Goal: Transaction & Acquisition: Register for event/course

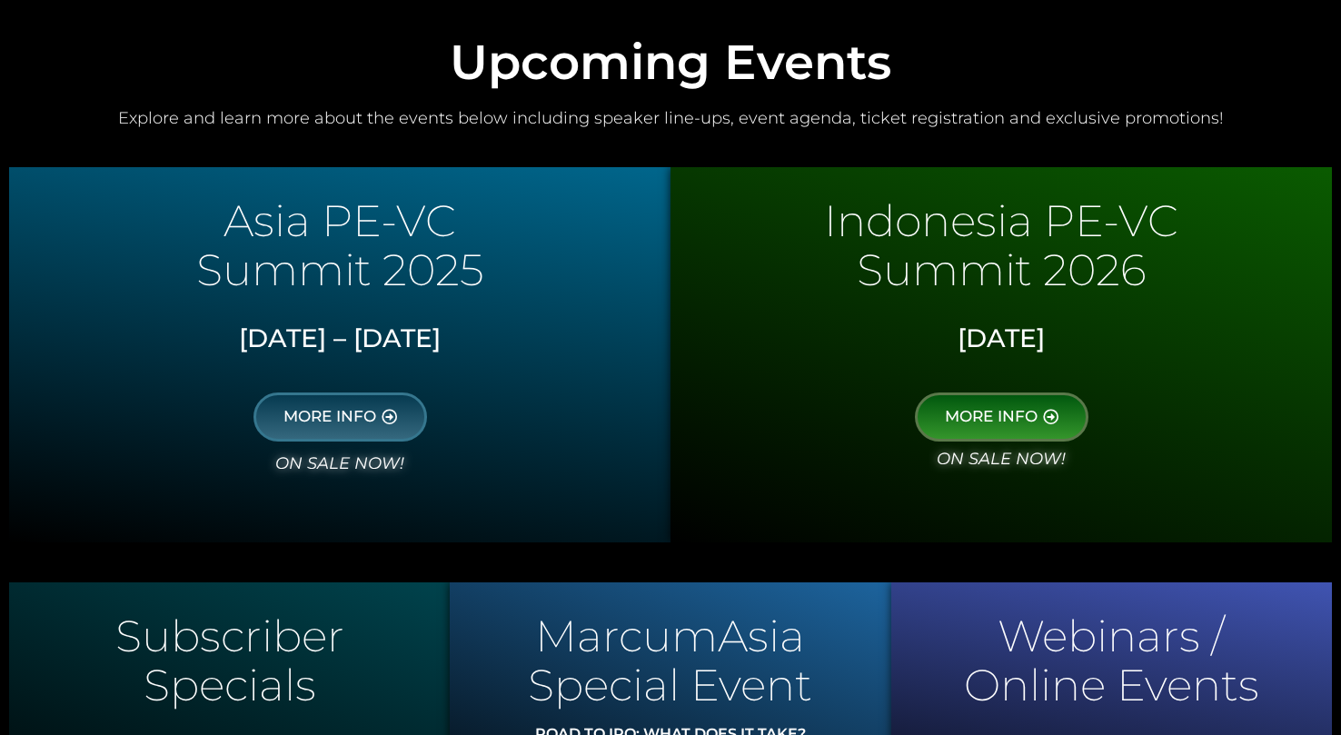
scroll to position [850, 0]
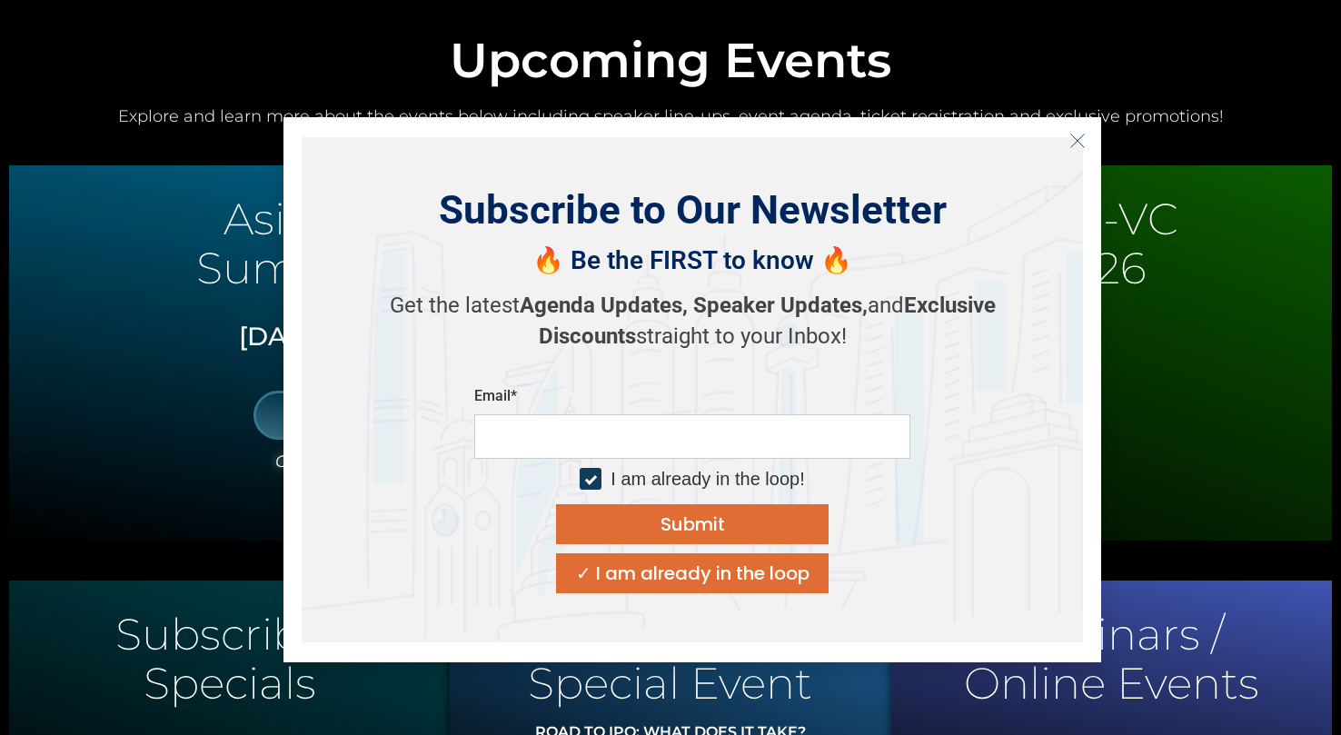
click at [1080, 141] on icon "Close" at bounding box center [1077, 141] width 16 height 16
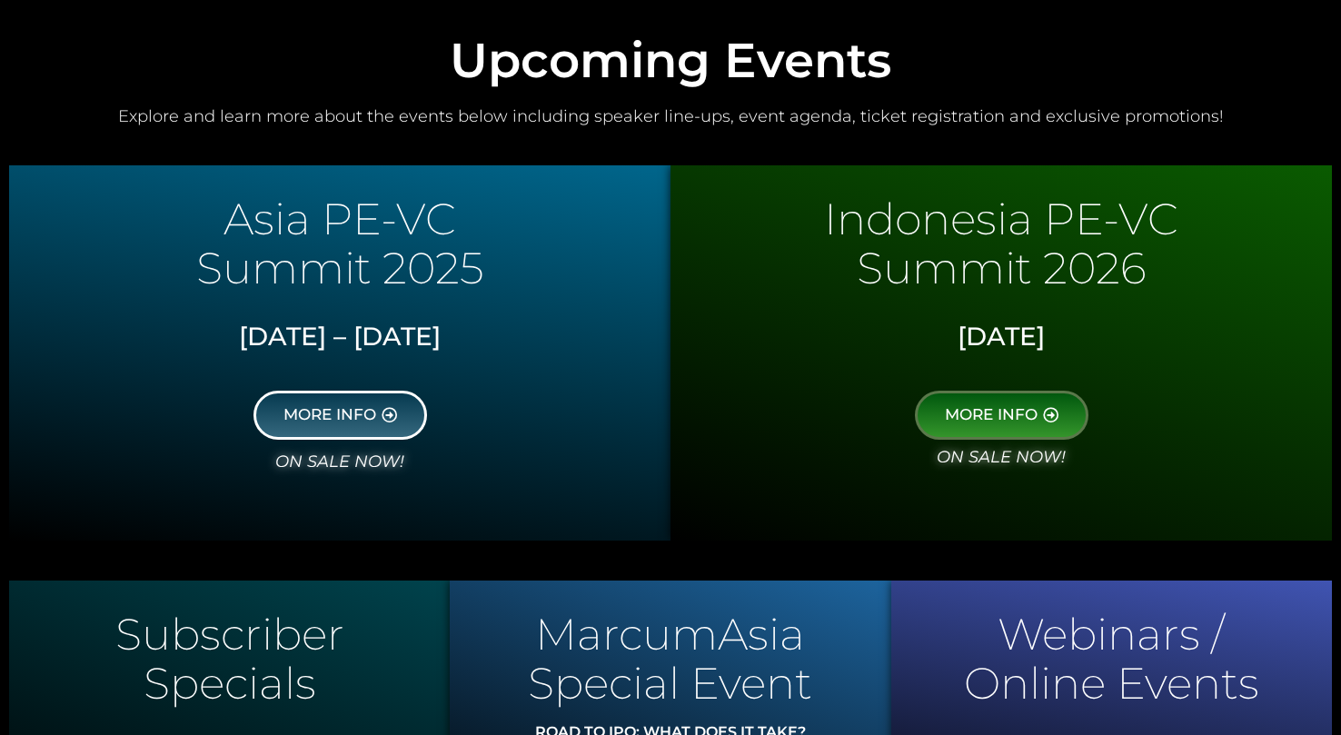
click at [316, 405] on link "MORE INFO" at bounding box center [340, 415] width 174 height 49
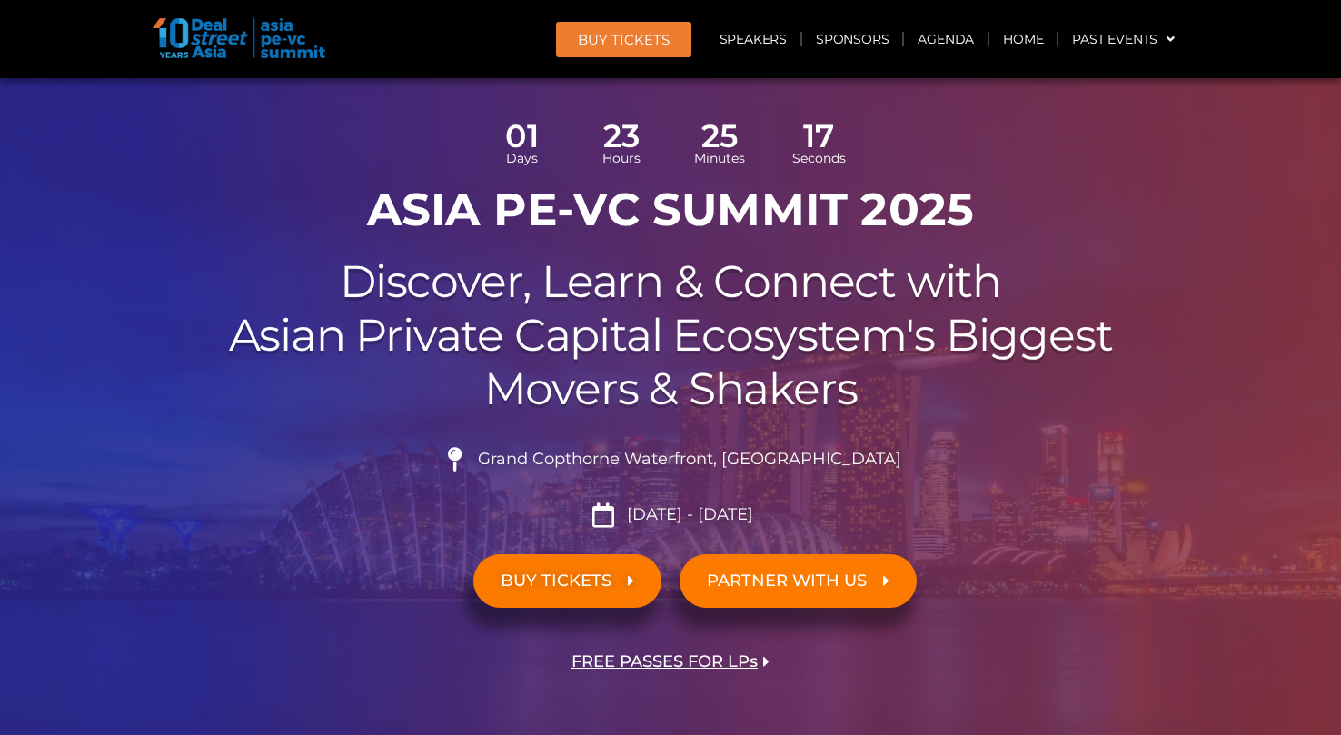
scroll to position [189, 0]
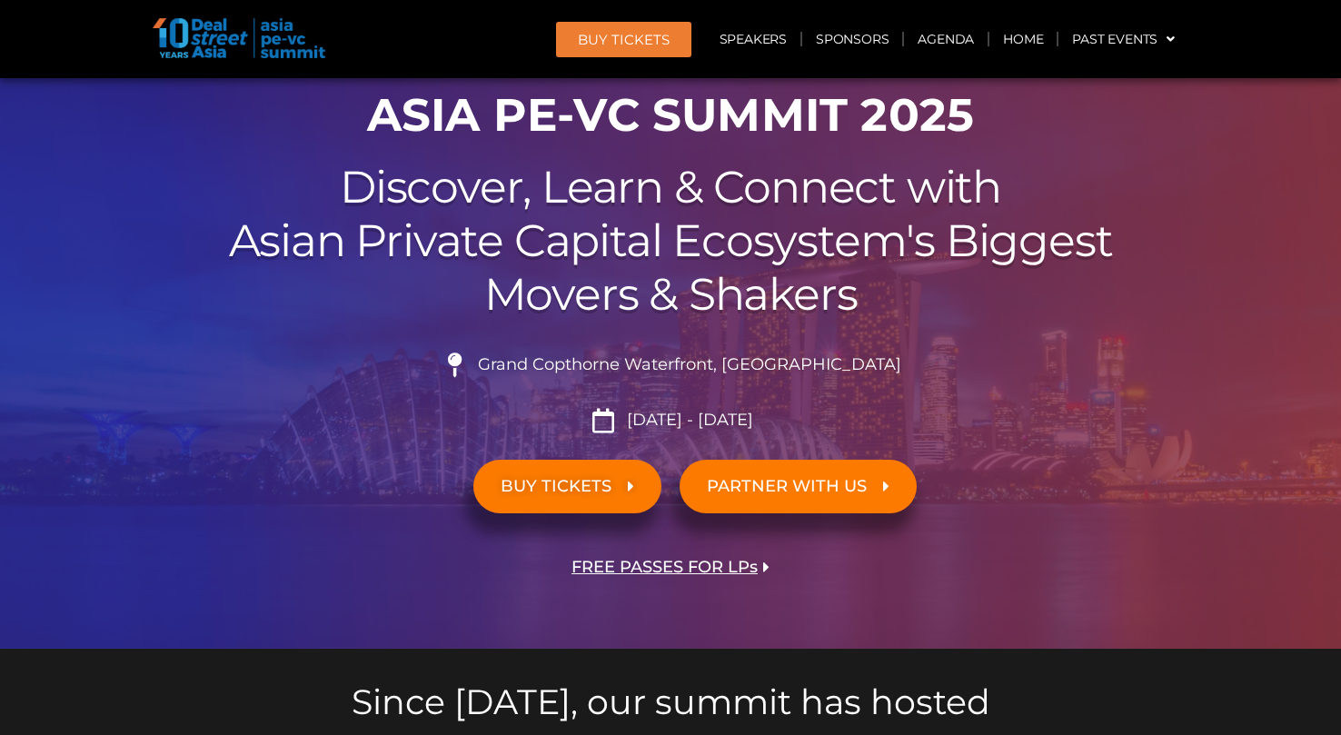
click at [646, 497] on link "BUY TICKETS" at bounding box center [567, 487] width 188 height 54
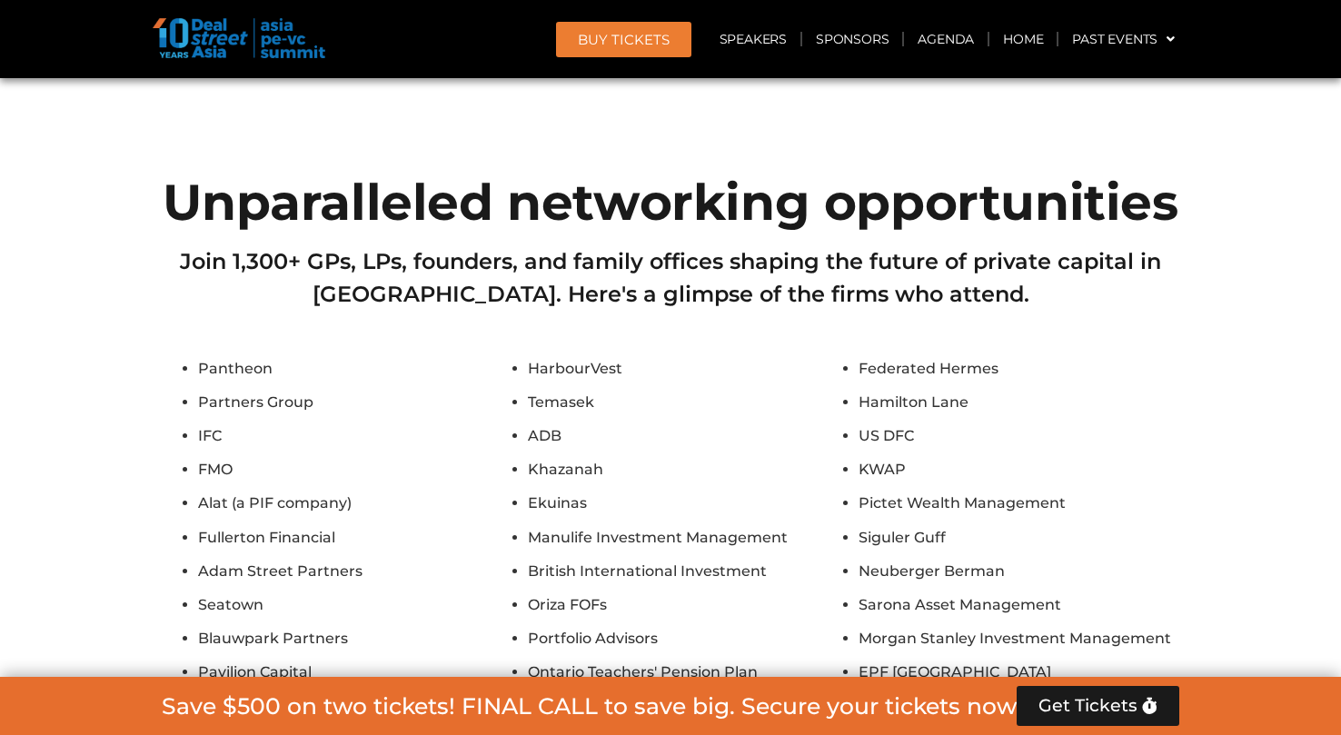
scroll to position [10789, 0]
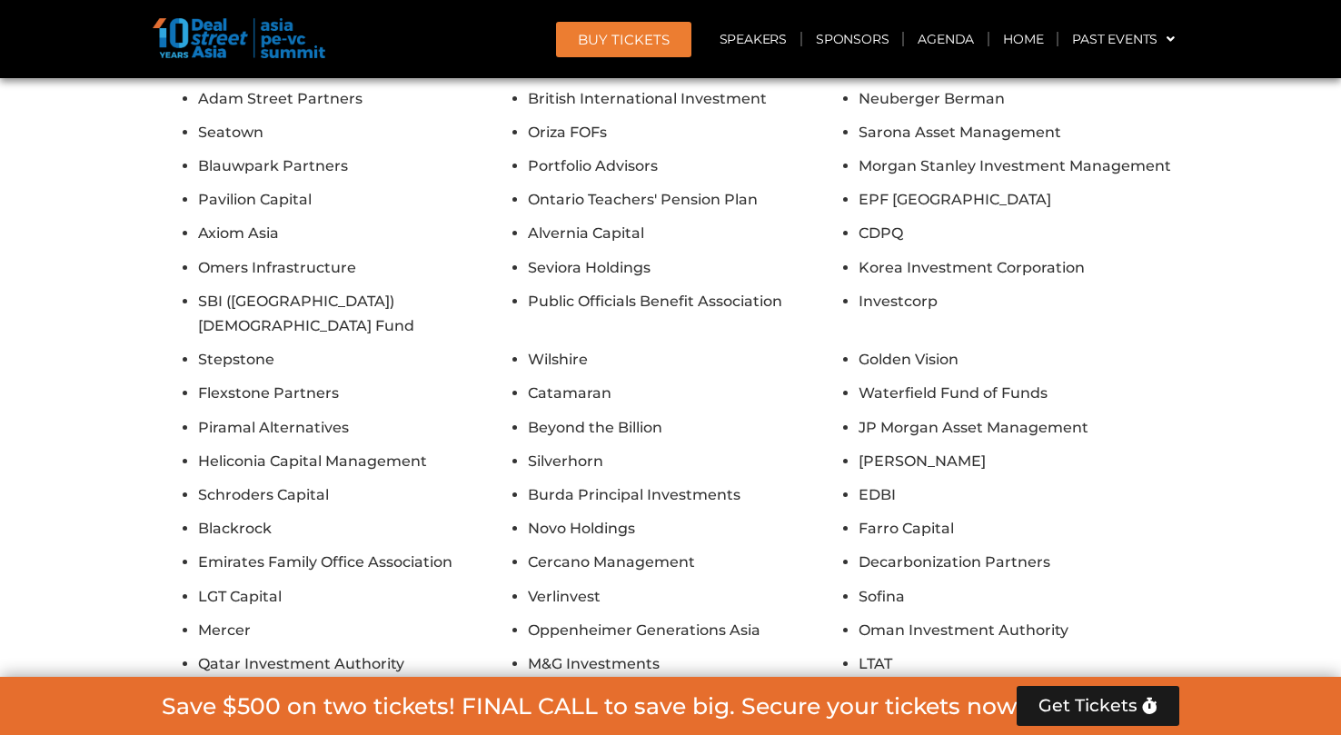
click at [1096, 710] on span "Get Tickets" at bounding box center [1087, 706] width 99 height 18
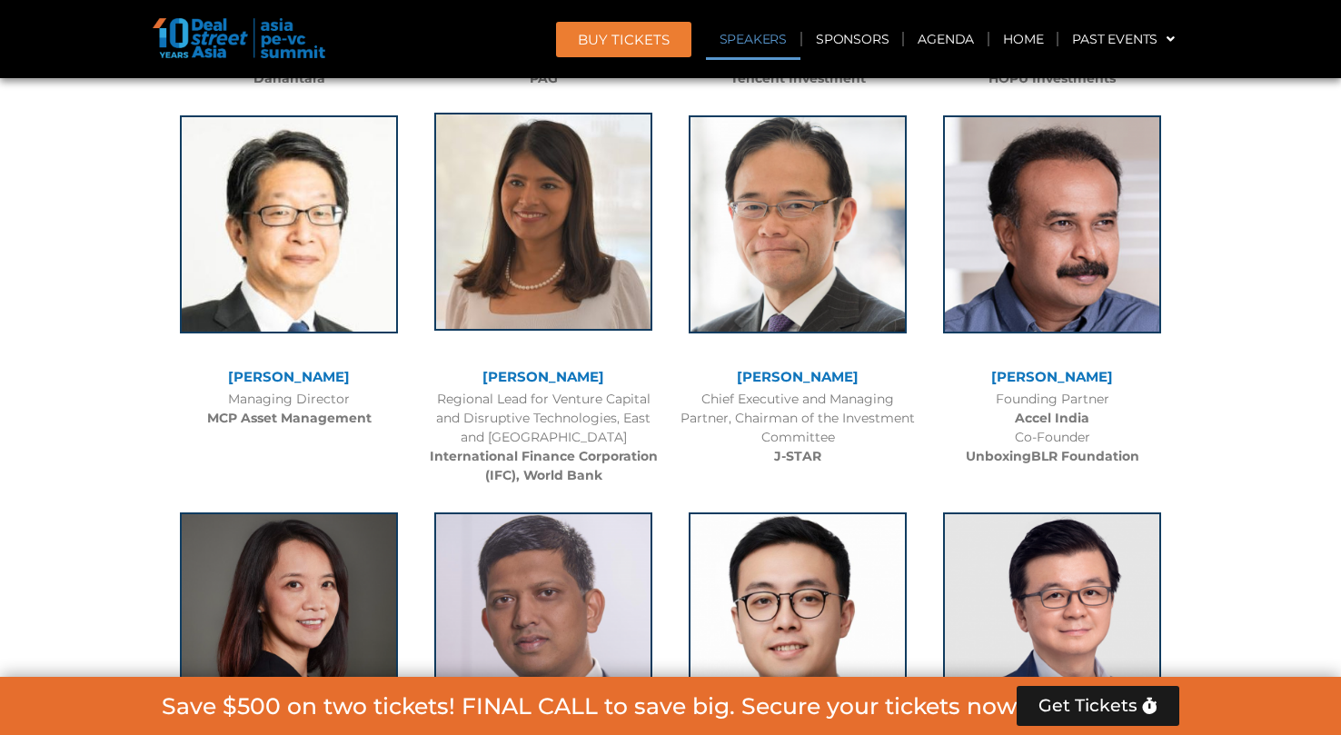
scroll to position [2250, 0]
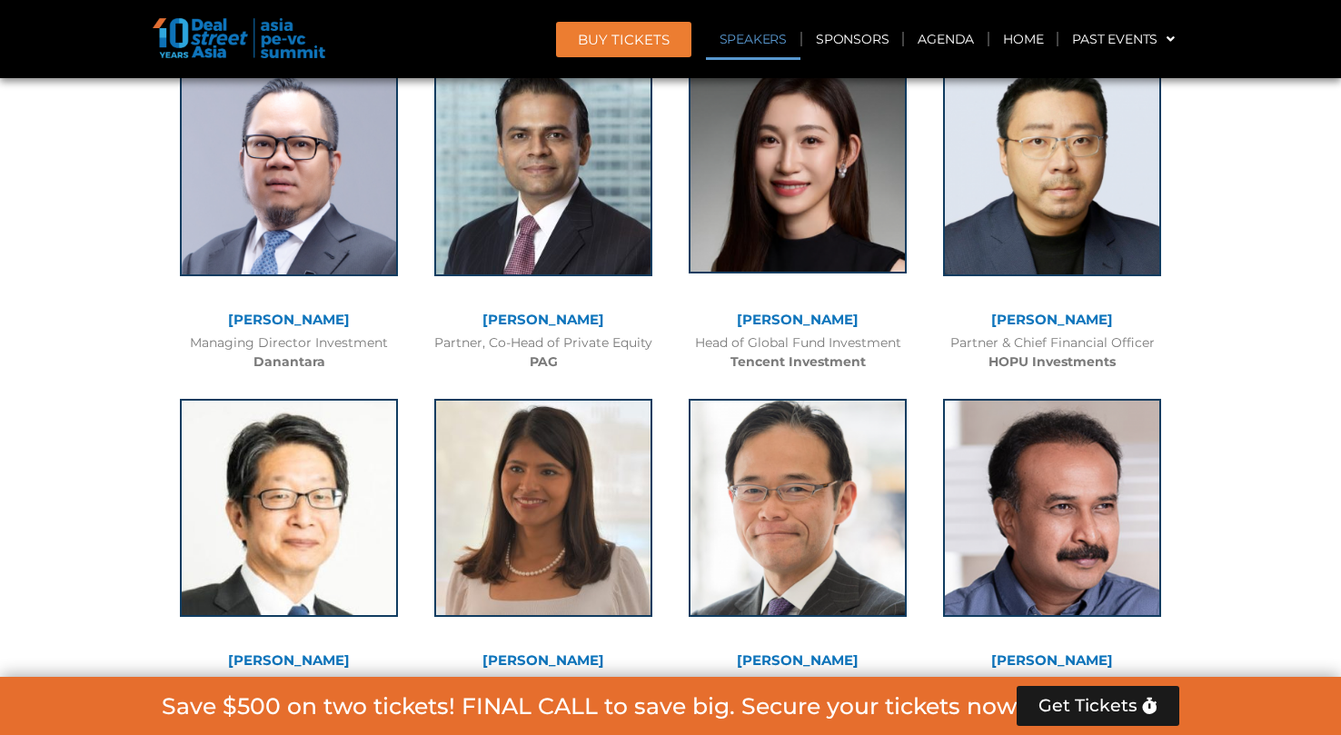
click at [870, 209] on img at bounding box center [798, 164] width 218 height 218
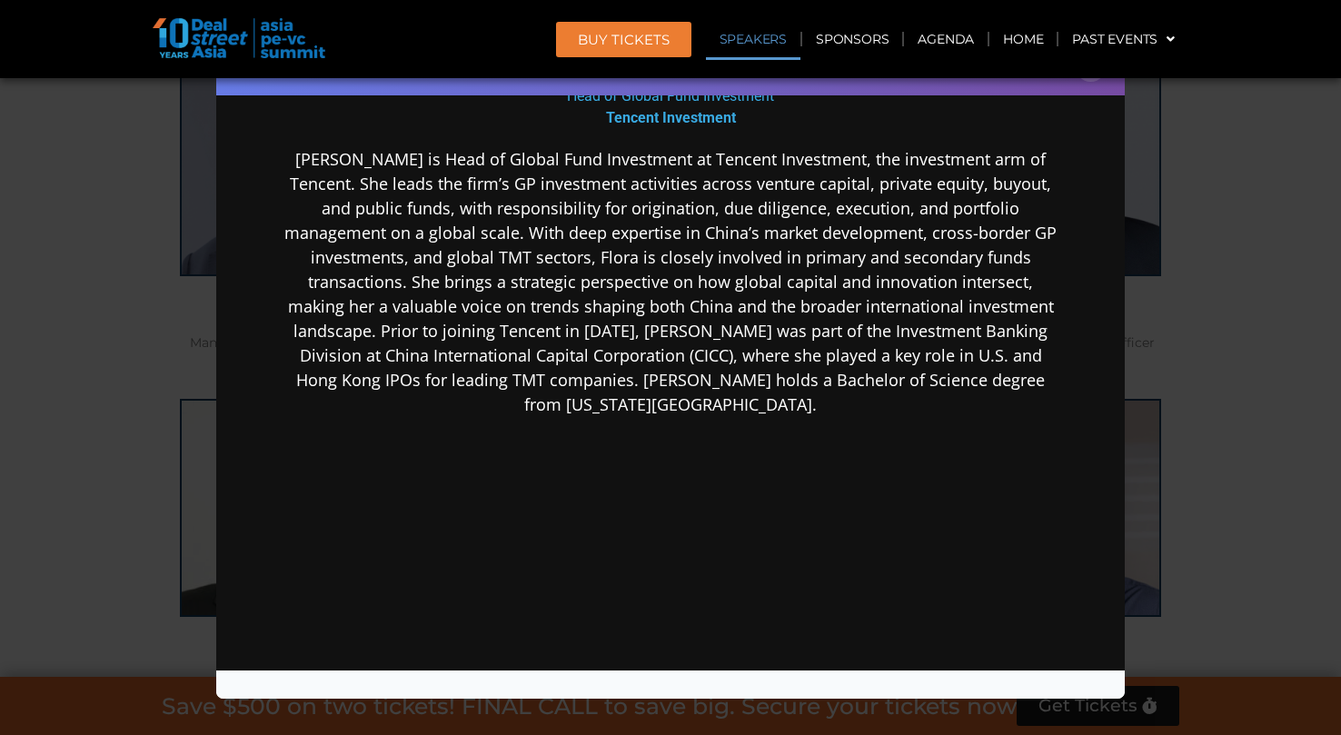
scroll to position [331, 0]
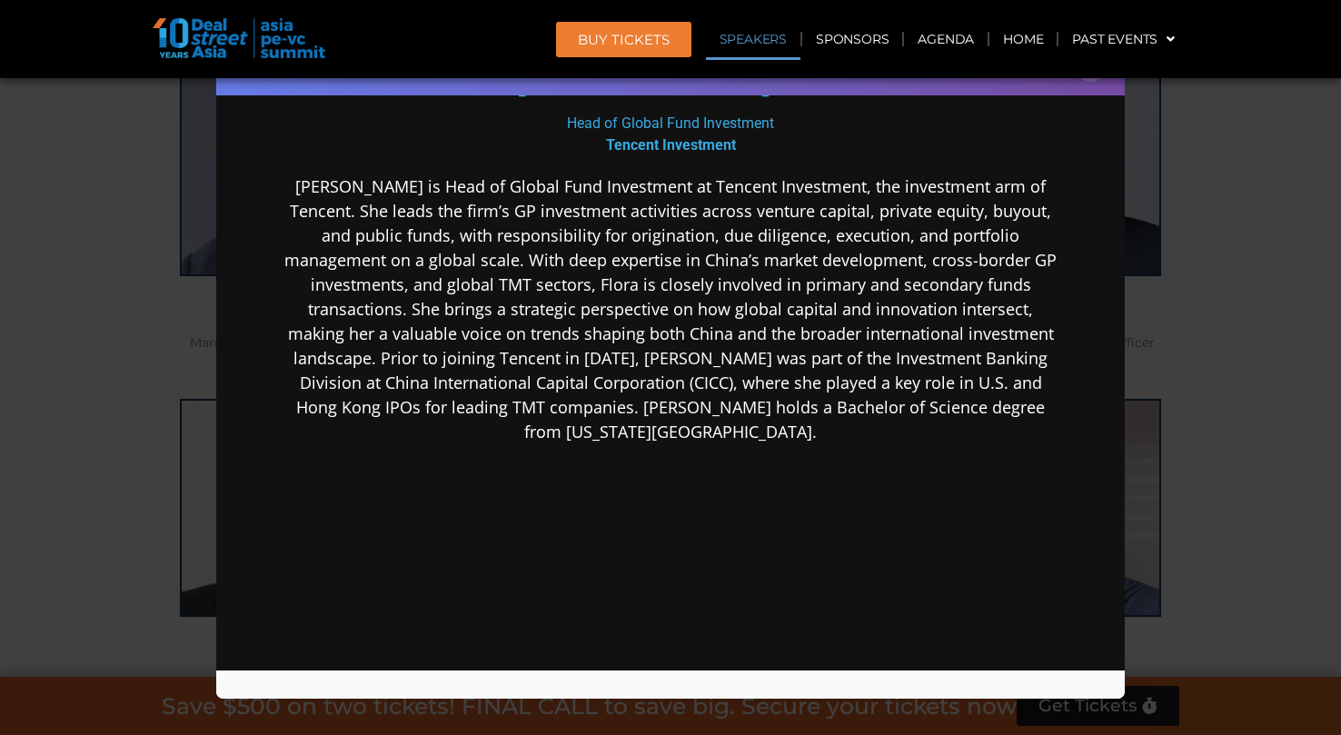
click at [6, 406] on div "Speaker Profile ×" at bounding box center [670, 367] width 1341 height 735
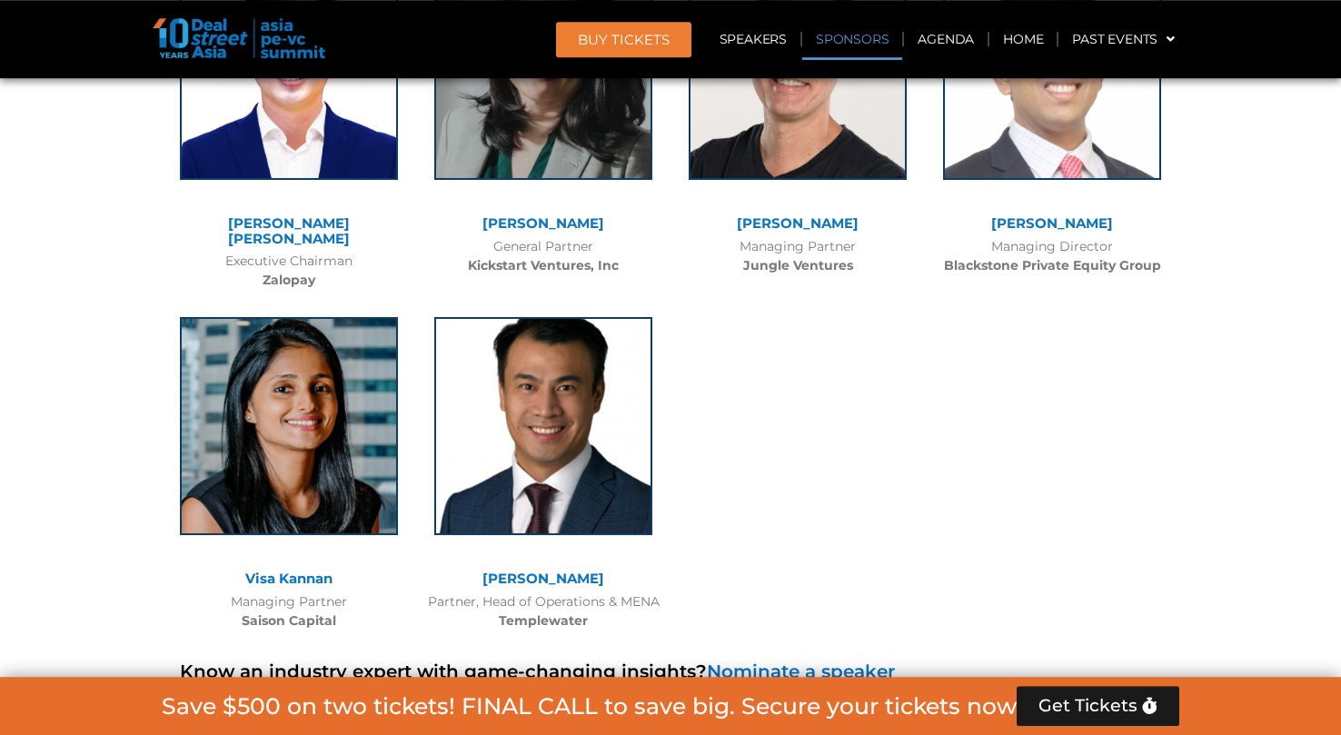
scroll to position [12926, 0]
